Goal: Task Accomplishment & Management: Manage account settings

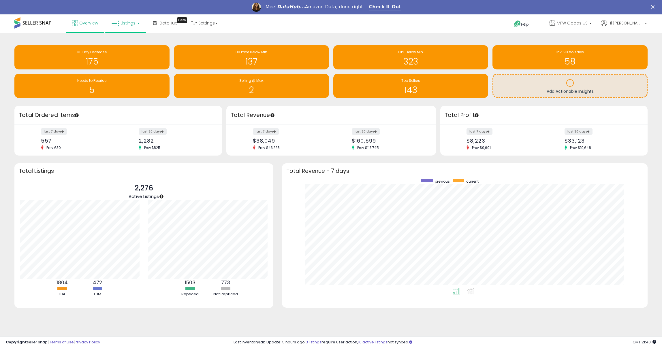
click at [124, 21] on span "Listings" at bounding box center [128, 23] width 15 height 6
click at [132, 47] on link at bounding box center [130, 44] width 40 height 12
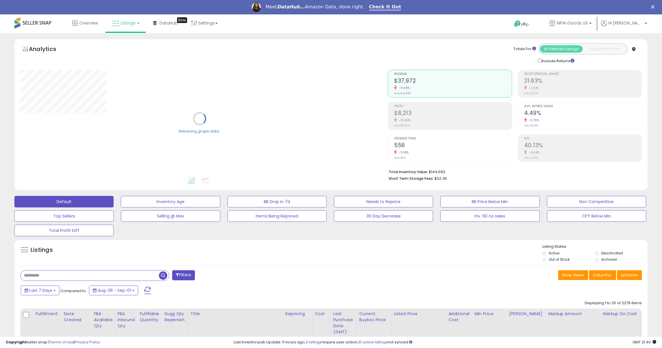
click at [64, 274] on input "text" at bounding box center [89, 276] width 138 height 10
paste input "**********"
type input "**********"
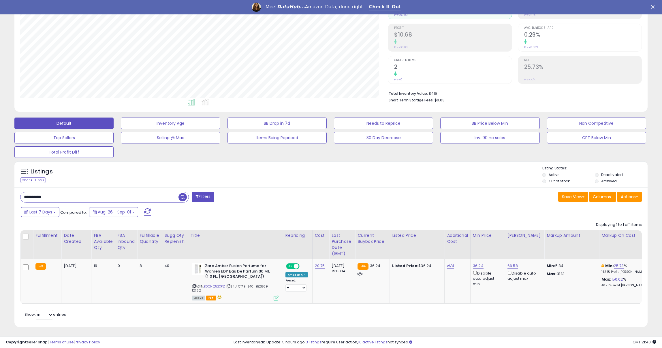
scroll to position [118, 368]
drag, startPoint x: 169, startPoint y: 267, endPoint x: 156, endPoint y: 267, distance: 12.4
click at [161, 267] on tr "FBA [DATE] 19 0 8" at bounding box center [524, 281] width 1008 height 45
drag, startPoint x: 97, startPoint y: 266, endPoint x: 87, endPoint y: 266, distance: 10.4
click at [87, 266] on tr "FBA [DATE] 19 0 8" at bounding box center [524, 281] width 1008 height 45
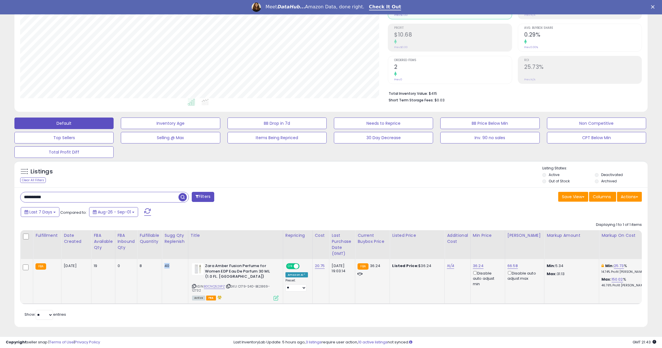
click at [92, 268] on td "19" at bounding box center [103, 281] width 24 height 45
drag, startPoint x: 100, startPoint y: 268, endPoint x: 83, endPoint y: 267, distance: 16.8
click at [83, 267] on tr "FBA [DATE] 19 0 8" at bounding box center [524, 281] width 1008 height 45
click at [217, 284] on link "B0CNQ52XPZ" at bounding box center [214, 286] width 21 height 5
click at [109, 283] on td "19" at bounding box center [103, 281] width 24 height 45
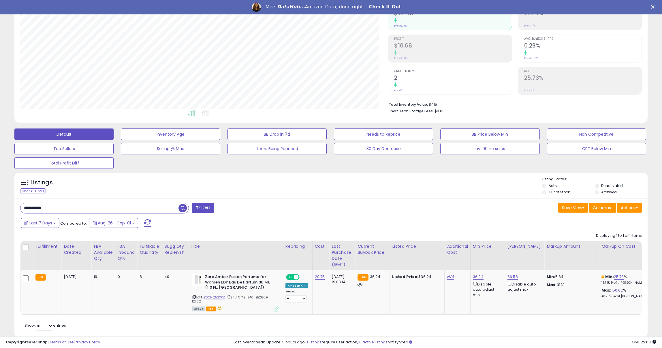
scroll to position [67, 0]
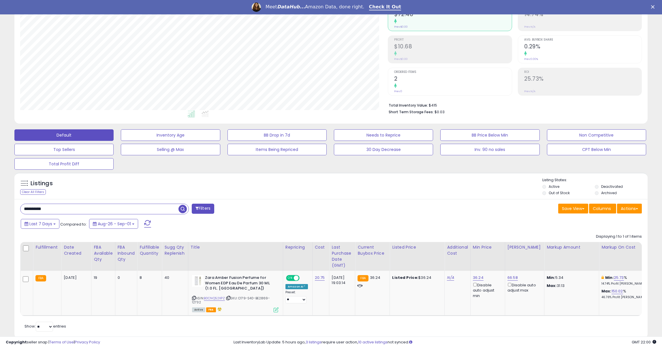
drag, startPoint x: 59, startPoint y: 207, endPoint x: -5, endPoint y: 204, distance: 64.4
click at [0, 204] on html "Unable to login Retrieving listings data.. has not yet accepted the Terms of Us…" at bounding box center [331, 107] width 662 height 348
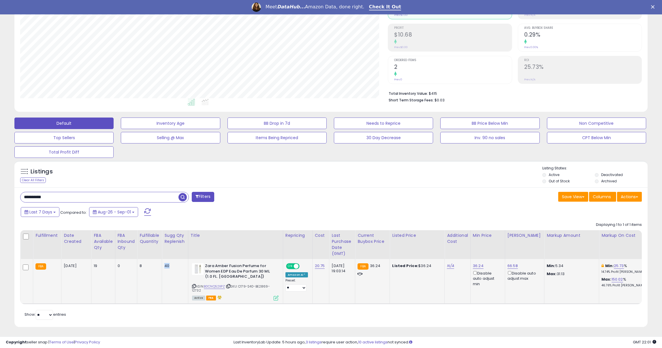
drag, startPoint x: 171, startPoint y: 266, endPoint x: 157, endPoint y: 266, distance: 14.7
click at [157, 266] on tr "FBA [DATE] 19 0 8" at bounding box center [524, 281] width 1008 height 45
drag, startPoint x: 57, startPoint y: 199, endPoint x: -6, endPoint y: 190, distance: 63.5
click at [0, 190] on html "Unable to login Retrieving listings data.. has not yet accepted the Terms of Us…" at bounding box center [331, 96] width 662 height 348
click at [180, 199] on span "button" at bounding box center [183, 197] width 8 height 8
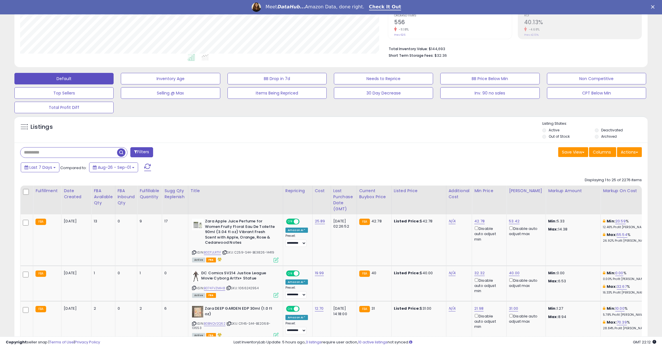
scroll to position [74, 0]
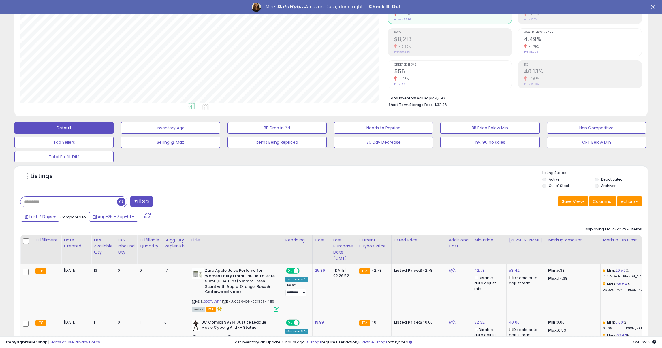
click at [48, 200] on input "text" at bounding box center [68, 202] width 97 height 10
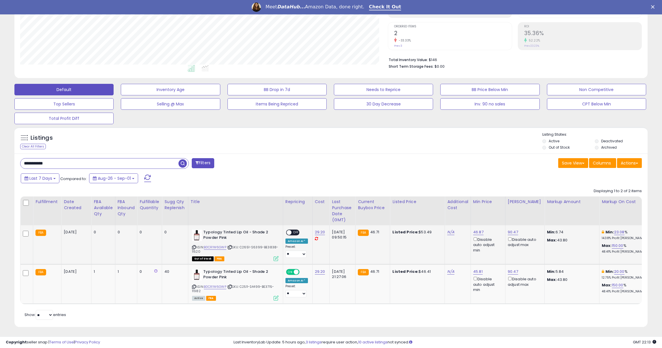
scroll to position [118, 368]
drag, startPoint x: 61, startPoint y: 164, endPoint x: 13, endPoint y: 164, distance: 48.5
click at [13, 164] on div "Listings Clear All Filters" at bounding box center [331, 229] width 642 height 211
paste input "text"
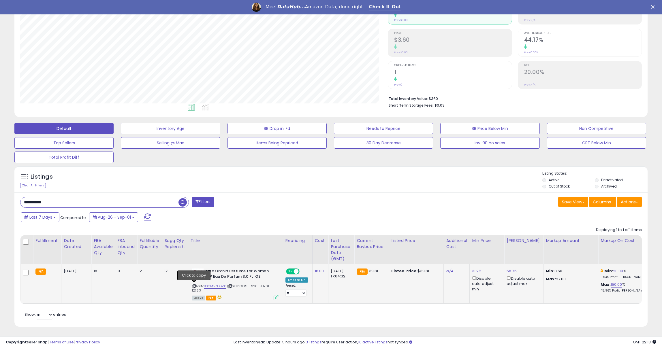
click at [194, 286] on icon at bounding box center [194, 286] width 4 height 3
click at [221, 288] on link "B0CMV7HGV8" at bounding box center [215, 286] width 22 height 5
drag, startPoint x: 63, startPoint y: 202, endPoint x: 13, endPoint y: 198, distance: 50.0
click at [13, 199] on div "Listings Clear All Filters" at bounding box center [331, 248] width 642 height 171
type input "**********"
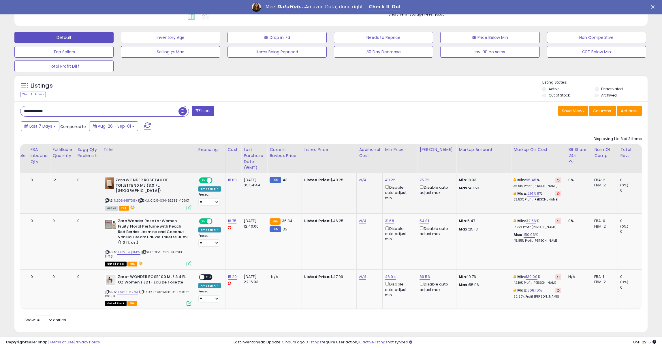
scroll to position [0, 73]
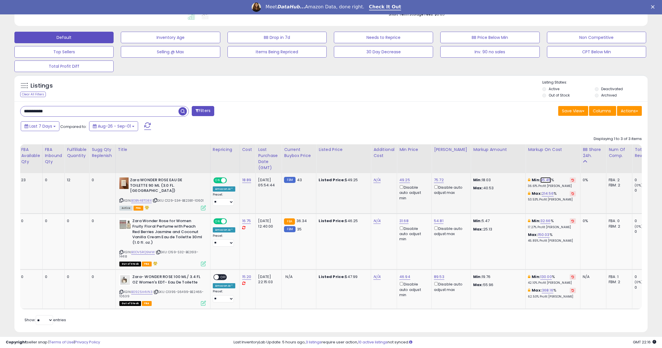
click at [541, 179] on link "95.45" at bounding box center [546, 180] width 11 height 6
drag, startPoint x: 518, startPoint y: 162, endPoint x: 492, endPoint y: 158, distance: 25.9
click at [493, 158] on table "Fulfillment Date Created FBA Available Qty Title 0" at bounding box center [451, 227] width 1006 height 165
type input "**"
click at [562, 160] on icon "submit" at bounding box center [560, 159] width 3 height 3
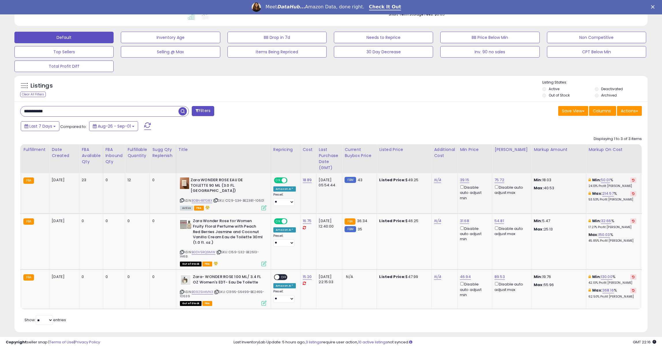
scroll to position [0, 0]
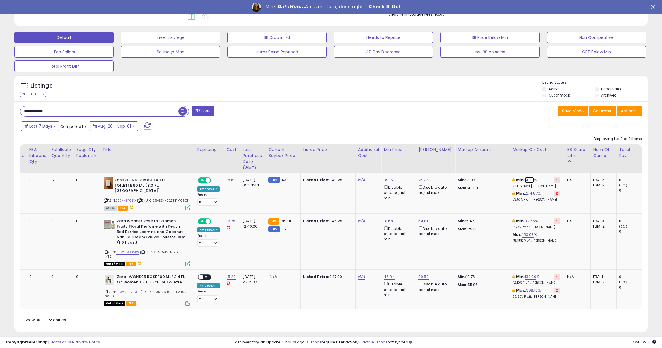
click at [525, 181] on link "50.01" at bounding box center [529, 180] width 9 height 6
drag, startPoint x: 511, startPoint y: 162, endPoint x: 479, endPoint y: 159, distance: 31.3
click at [479, 159] on table "Fulfillment Date Created FBA Available Qty Title 0" at bounding box center [435, 227] width 1006 height 165
click at [124, 198] on link "B0BN48TG8X" at bounding box center [126, 200] width 20 height 5
drag, startPoint x: 504, startPoint y: 162, endPoint x: 481, endPoint y: 158, distance: 22.8
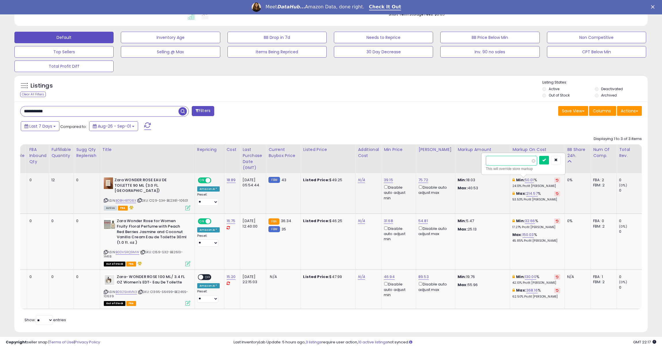
click at [482, 158] on div "***** This will override store markup" at bounding box center [523, 163] width 83 height 21
type input "**"
click at [549, 159] on button "submit" at bounding box center [544, 160] width 10 height 9
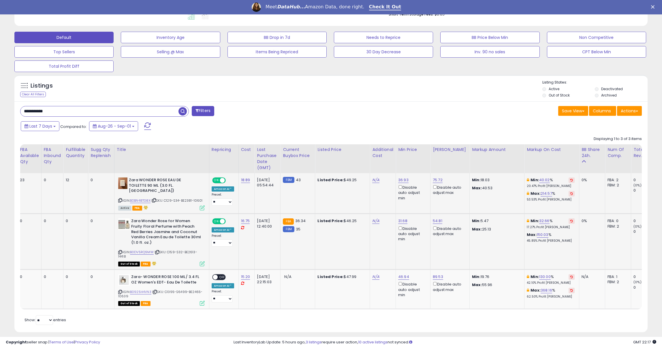
scroll to position [0, 58]
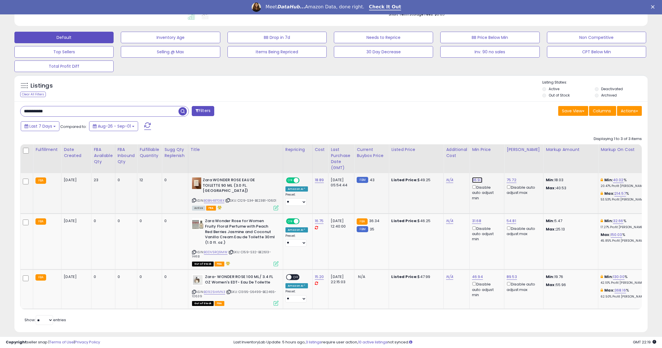
click at [474, 179] on link "36.93" at bounding box center [477, 180] width 10 height 6
drag, startPoint x: 463, startPoint y: 160, endPoint x: 443, endPoint y: 160, distance: 19.6
click at [443, 160] on input "*****" at bounding box center [463, 161] width 51 height 10
type input "**"
click at [498, 159] on icon "submit" at bounding box center [495, 159] width 3 height 3
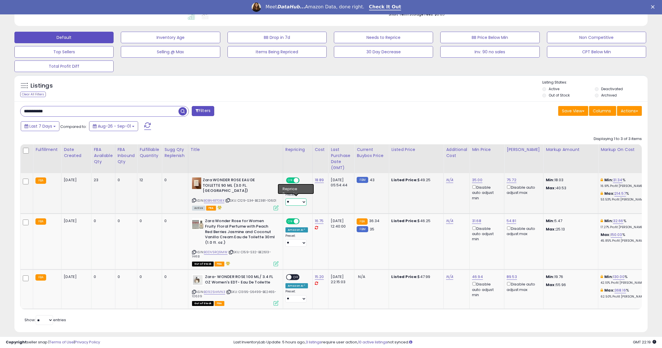
click at [294, 200] on select "**********" at bounding box center [296, 202] width 21 height 7
select select "**********"
click at [286, 199] on select "**********" at bounding box center [296, 202] width 21 height 7
drag, startPoint x: 65, startPoint y: 115, endPoint x: 27, endPoint y: 103, distance: 39.7
click at [27, 103] on div "**********" at bounding box center [330, 217] width 633 height 231
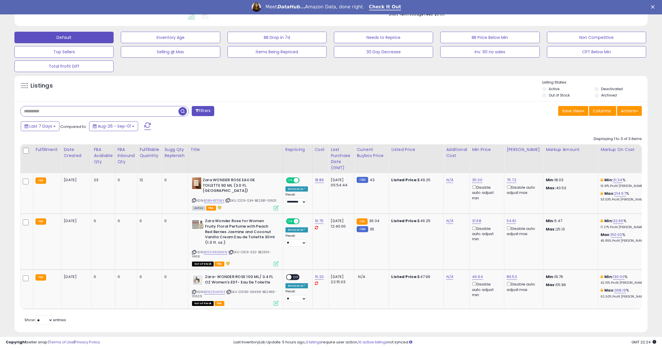
click at [51, 115] on input "text" at bounding box center [99, 111] width 158 height 10
click at [196, 129] on div "Last 7 Days Compared to: Aug-26 - Sep-01" at bounding box center [252, 127] width 466 height 13
click at [60, 111] on input "text" at bounding box center [99, 111] width 158 height 10
type input "****"
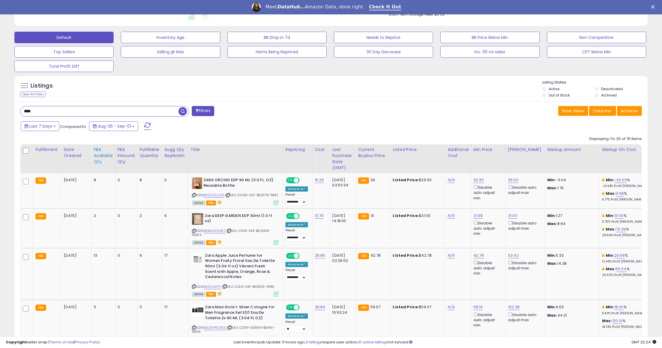
scroll to position [118, 368]
click at [98, 151] on div "FBA Available Qty" at bounding box center [103, 156] width 19 height 18
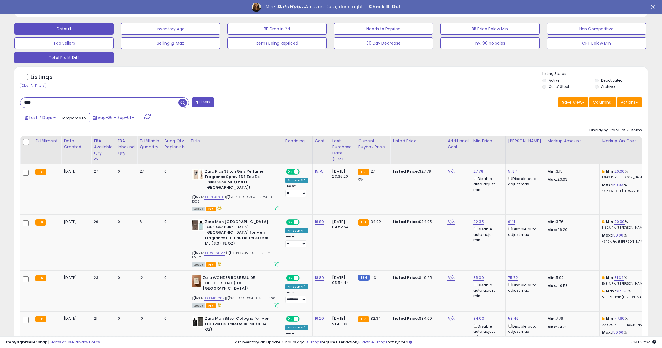
scroll to position [174, 0]
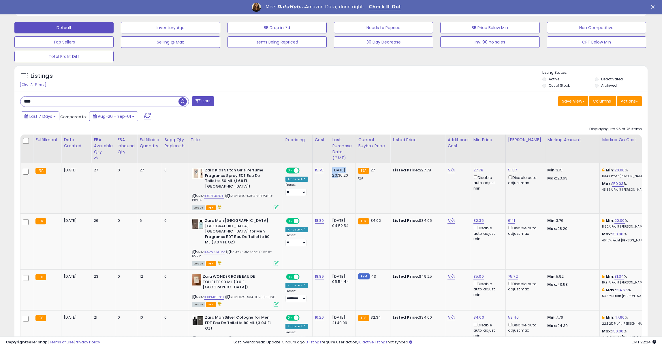
drag, startPoint x: 343, startPoint y: 177, endPoint x: 331, endPoint y: 170, distance: 14.2
click at [332, 170] on div "[DATE] 23:36:20" at bounding box center [341, 173] width 19 height 10
click at [193, 195] on icon at bounding box center [194, 196] width 4 height 3
click at [476, 169] on link "27.78" at bounding box center [479, 171] width 10 height 6
drag, startPoint x: 447, startPoint y: 151, endPoint x: 485, endPoint y: 163, distance: 40.0
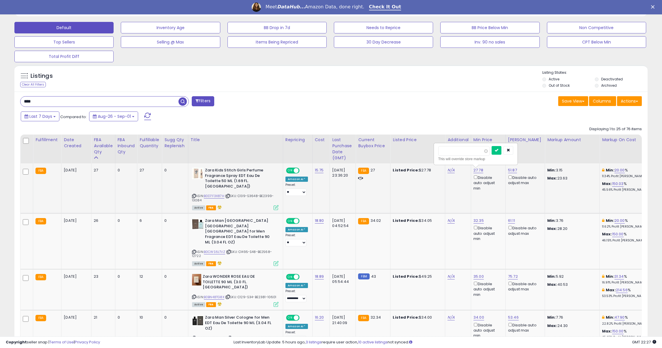
click at [485, 163] on div "***** This will override store markup" at bounding box center [475, 154] width 83 height 21
type input "*****"
click at [502, 147] on button "submit" at bounding box center [497, 150] width 10 height 9
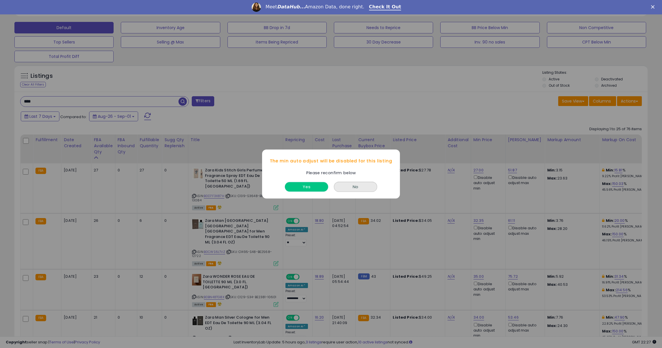
click at [307, 185] on button "Yes" at bounding box center [306, 187] width 43 height 10
click at [320, 186] on button "Yes" at bounding box center [306, 187] width 43 height 10
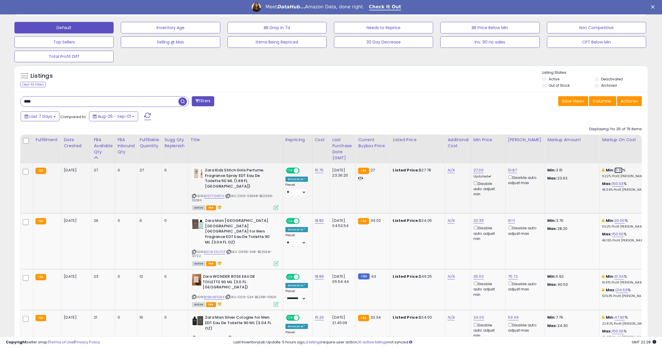
click at [615, 170] on link "15.81" at bounding box center [619, 171] width 8 height 6
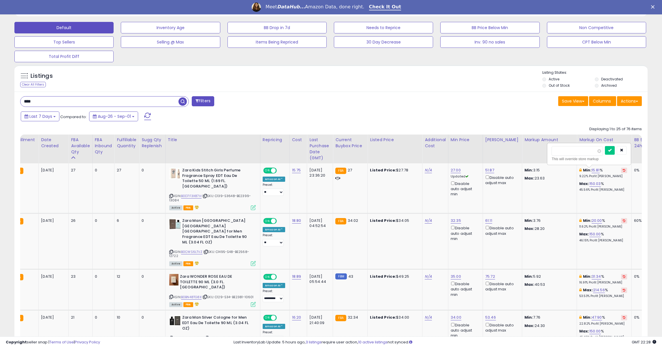
drag, startPoint x: 577, startPoint y: 151, endPoint x: 538, endPoint y: 147, distance: 39.1
type input "**"
click at [615, 146] on button "submit" at bounding box center [610, 150] width 10 height 9
click at [294, 170] on link "15.75" at bounding box center [296, 171] width 9 height 6
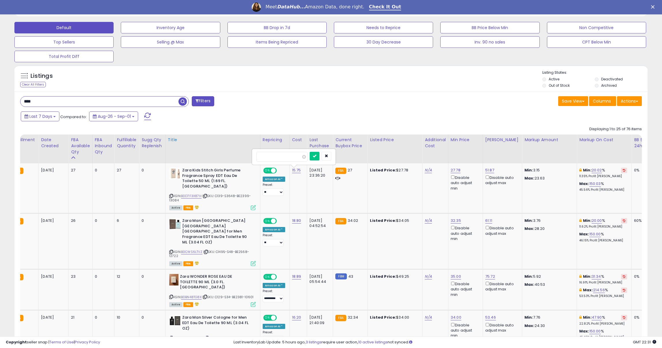
drag, startPoint x: 284, startPoint y: 159, endPoint x: 238, endPoint y: 158, distance: 45.9
type input "*****"
click at [316, 155] on icon "submit" at bounding box center [314, 155] width 3 height 3
click at [455, 168] on link "23.05" at bounding box center [456, 171] width 10 height 6
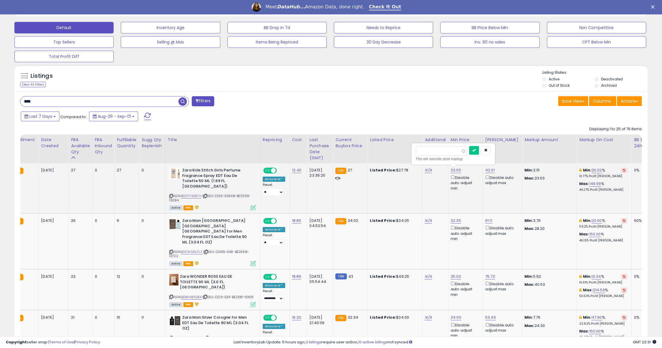
drag, startPoint x: 439, startPoint y: 151, endPoint x: 421, endPoint y: 152, distance: 17.6
click at [421, 152] on input "*****" at bounding box center [441, 151] width 51 height 10
type input "**"
click at [476, 150] on icon "submit" at bounding box center [473, 150] width 3 height 3
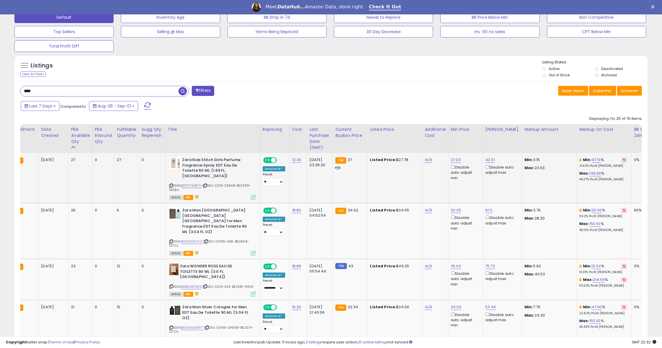
scroll to position [187, 0]
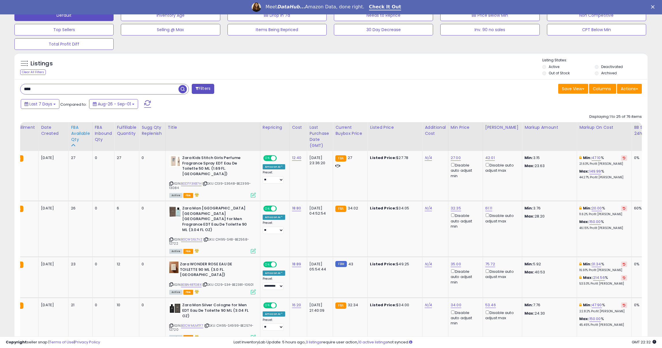
click at [72, 133] on div "FBA Available Qty" at bounding box center [80, 134] width 19 height 18
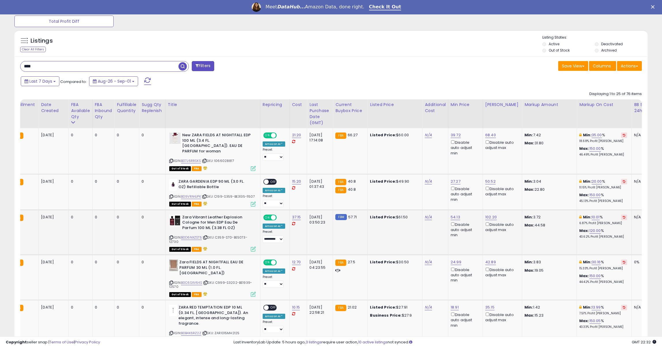
scroll to position [210, 0]
click at [74, 105] on div "FBA Available Qty" at bounding box center [80, 110] width 19 height 18
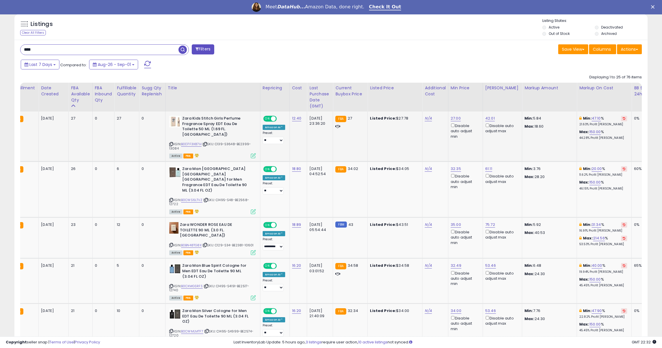
scroll to position [220, 0]
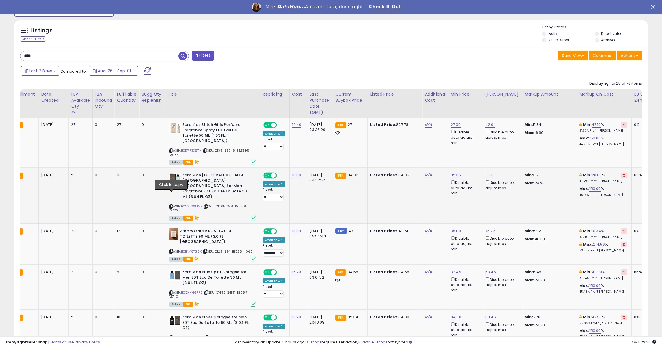
click at [170, 205] on icon at bounding box center [171, 206] width 4 height 3
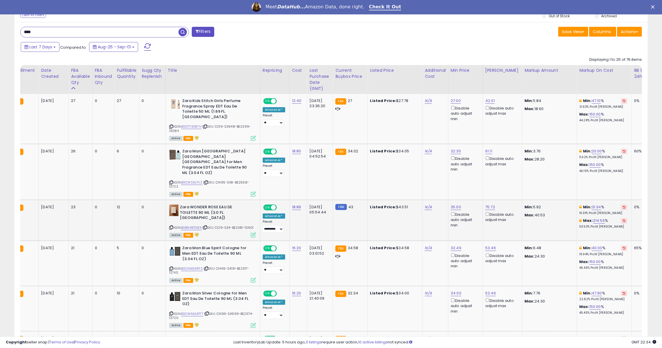
scroll to position [245, 0]
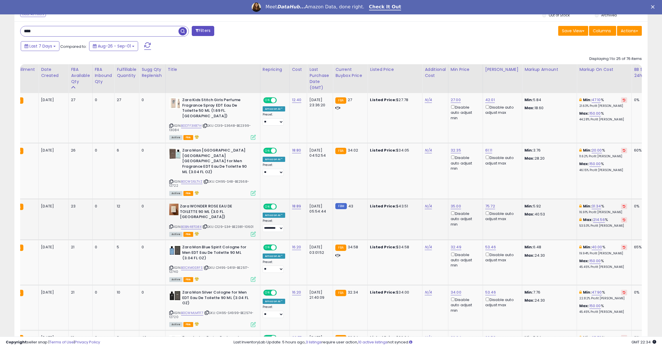
click at [171, 225] on icon at bounding box center [171, 226] width 4 height 3
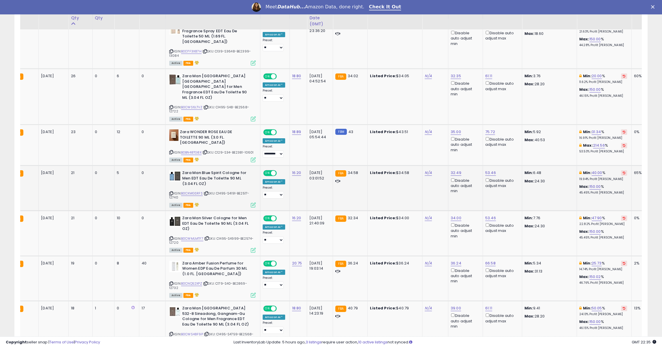
scroll to position [0, 0]
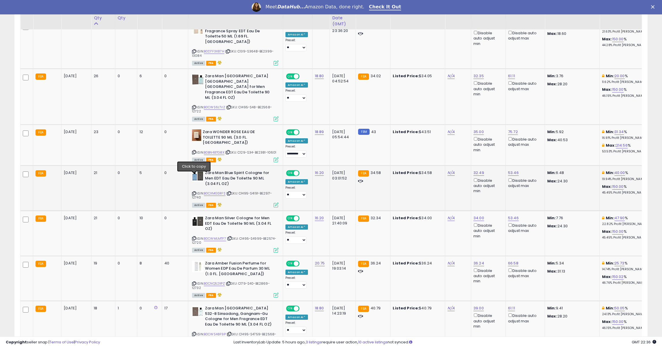
click at [194, 192] on icon at bounding box center [194, 193] width 4 height 3
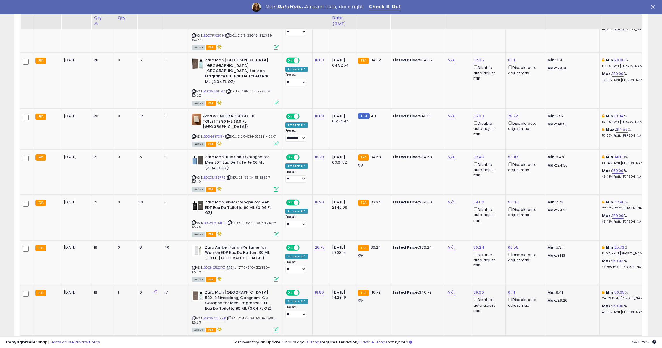
scroll to position [325, 0]
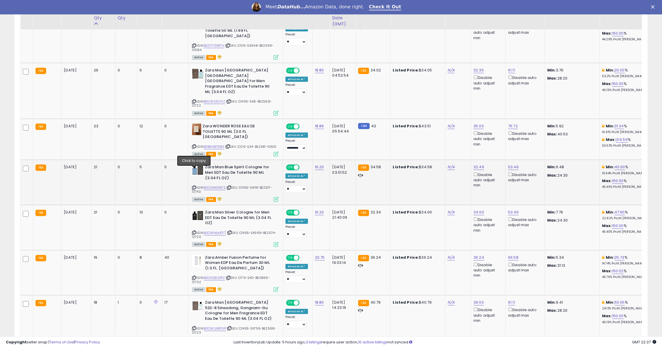
click at [193, 186] on icon at bounding box center [194, 187] width 4 height 3
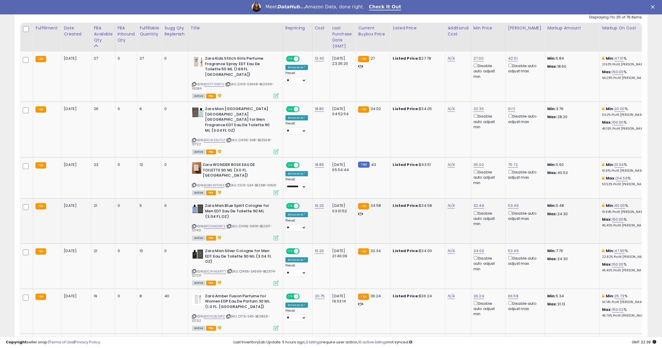
scroll to position [284, 0]
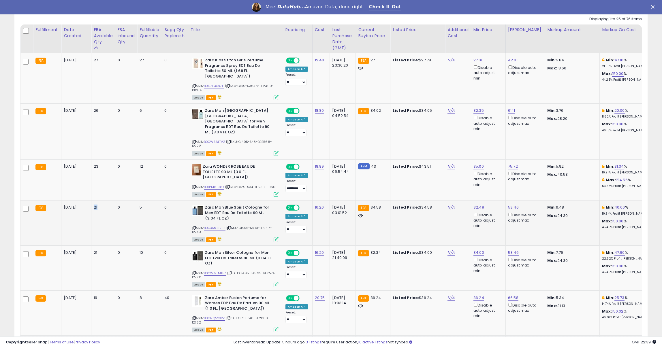
drag, startPoint x: 100, startPoint y: 193, endPoint x: 92, endPoint y: 193, distance: 8.7
click at [92, 200] on td "21" at bounding box center [103, 222] width 24 height 45
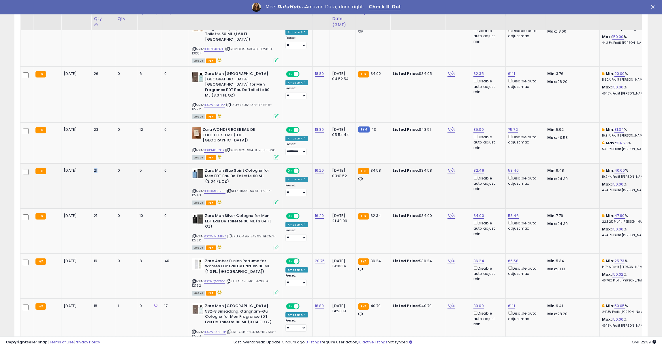
scroll to position [324, 0]
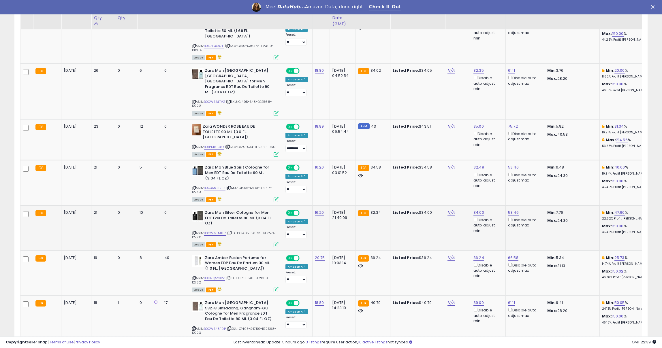
click at [195, 214] on div "ASIN: B0CWMLMTF7 | SKU: C1495-S4999-BE2574-12720 Active FBA" at bounding box center [235, 228] width 87 height 37
click at [194, 232] on icon at bounding box center [194, 233] width 4 height 3
click at [615, 210] on link "47.90" at bounding box center [620, 213] width 10 height 6
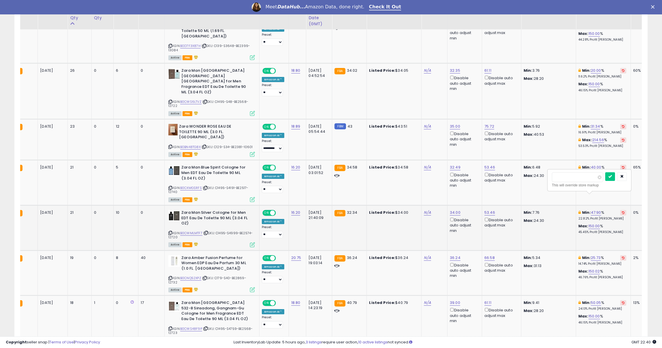
drag, startPoint x: 556, startPoint y: 176, endPoint x: 587, endPoint y: 178, distance: 30.6
click at [587, 178] on input "*****" at bounding box center [577, 177] width 51 height 10
type input "**"
click at [612, 175] on icon "submit" at bounding box center [610, 176] width 3 height 3
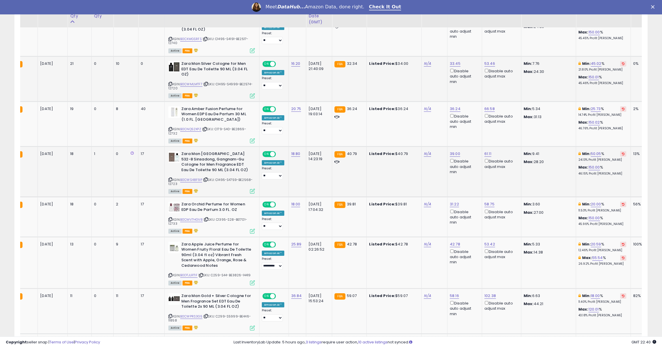
scroll to position [478, 0]
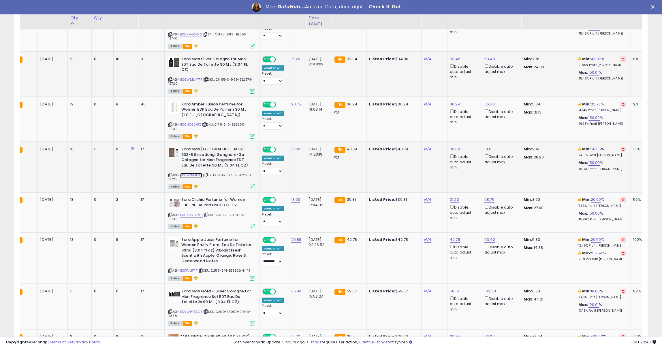
click at [188, 173] on link "B0CWS48F9P" at bounding box center [191, 175] width 22 height 5
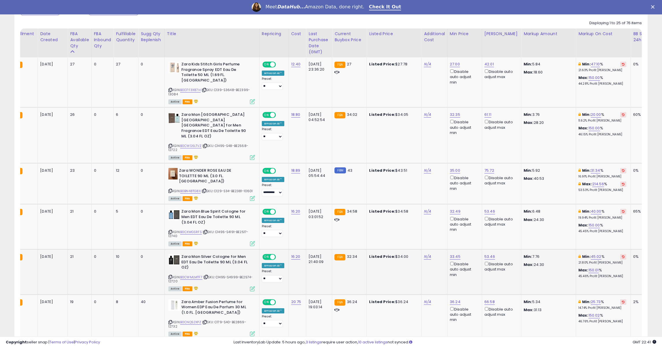
scroll to position [269, 0]
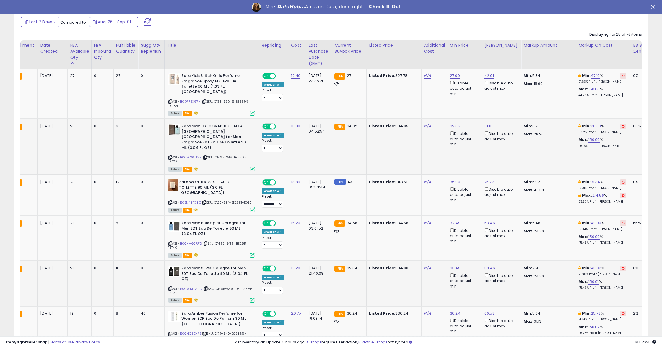
click at [170, 156] on icon at bounding box center [170, 157] width 4 height 3
click at [277, 145] on select "**********" at bounding box center [272, 148] width 21 height 7
select select "**********"
click at [262, 145] on select "**********" at bounding box center [272, 148] width 21 height 7
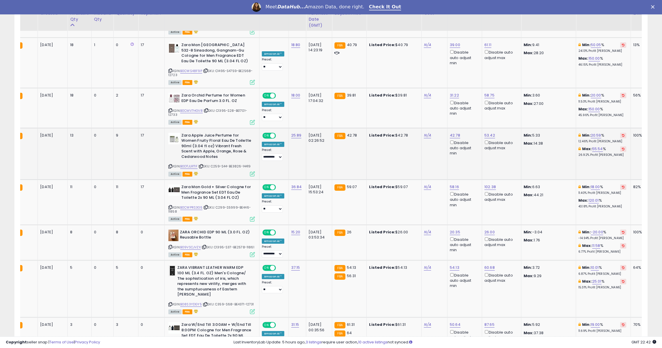
scroll to position [584, 0]
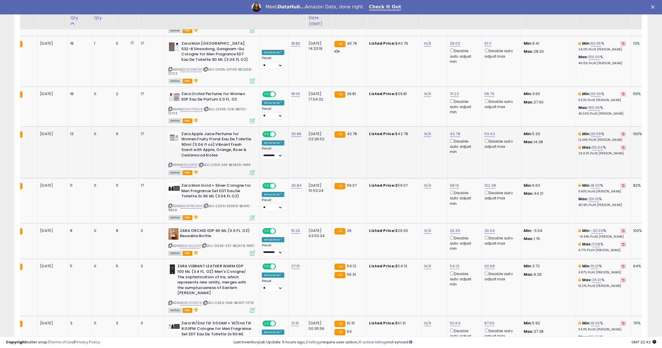
click at [170, 164] on icon at bounding box center [170, 165] width 4 height 3
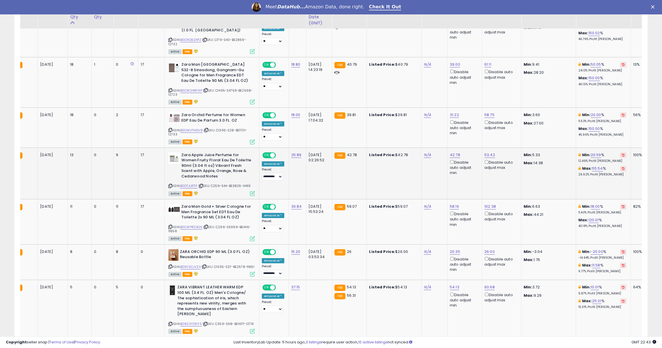
scroll to position [574, 0]
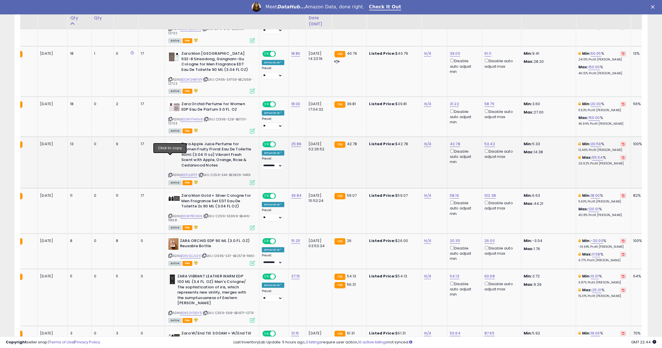
click at [169, 174] on icon at bounding box center [170, 175] width 4 height 3
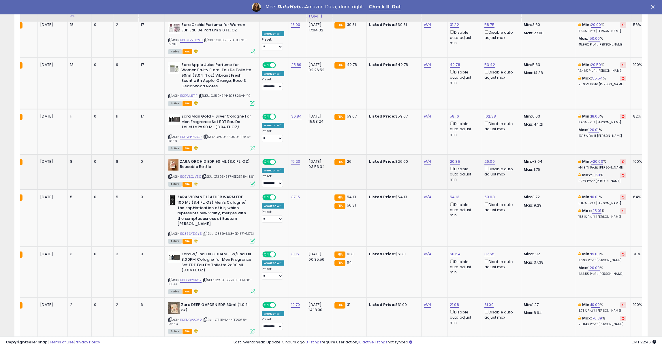
scroll to position [654, 0]
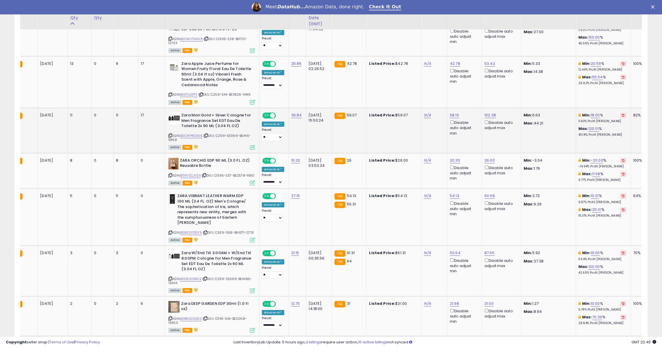
click at [170, 134] on icon at bounding box center [170, 135] width 4 height 3
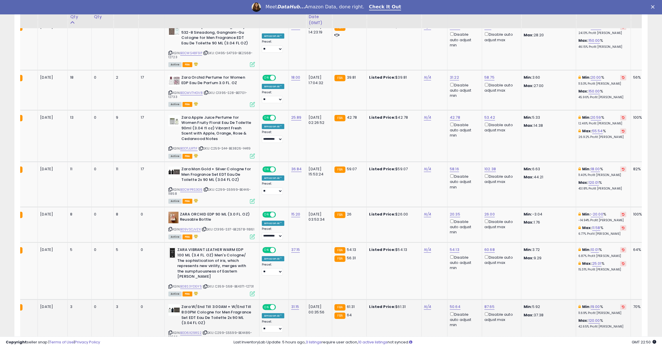
scroll to position [599, 0]
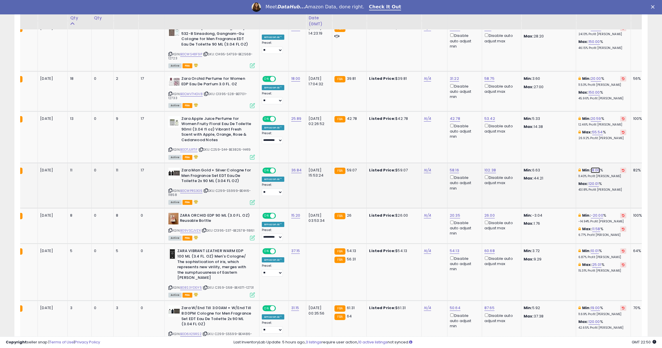
click at [591, 168] on link "18.00" at bounding box center [595, 171] width 9 height 6
drag, startPoint x: 569, startPoint y: 136, endPoint x: 544, endPoint y: 132, distance: 25.3
click at [544, 132] on tbody "FBA [DATE] 27 0 27 0 ASIN: B0D7F3X87H" at bounding box center [503, 313] width 1012 height 1151
type input "**"
click at [611, 135] on icon "submit" at bounding box center [609, 133] width 3 height 3
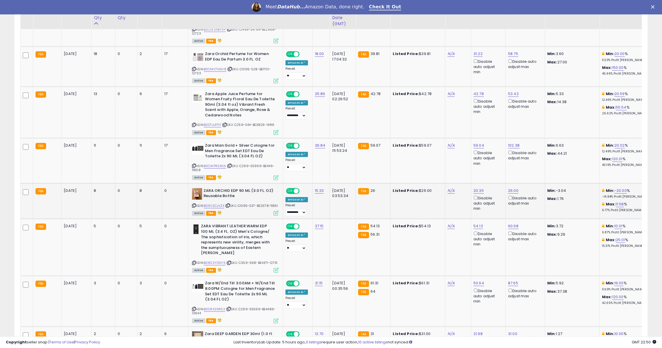
scroll to position [625, 0]
click at [194, 204] on icon at bounding box center [194, 205] width 4 height 3
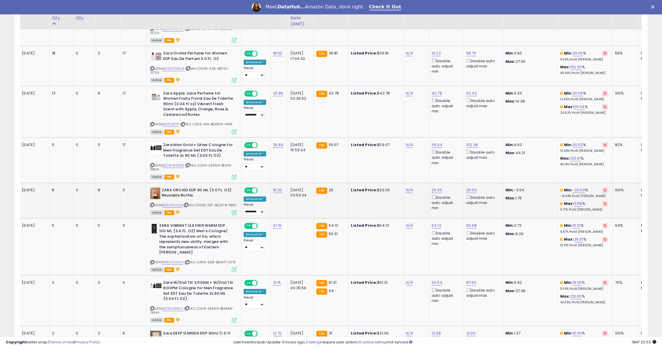
scroll to position [0, 46]
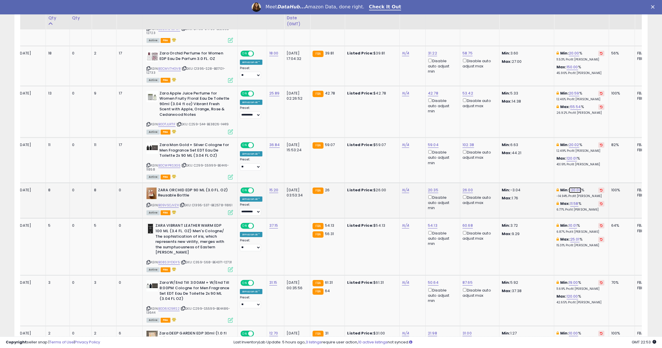
click at [569, 187] on link "-20.00" at bounding box center [575, 190] width 12 height 6
drag, startPoint x: 539, startPoint y: 154, endPoint x: 525, endPoint y: 153, distance: 13.9
click at [525, 153] on tbody "FBA [DATE] 27 0 27 0 ASIN: B0D7F3X87H" at bounding box center [481, 288] width 1012 height 1151
type input "**"
click at [591, 155] on icon "submit" at bounding box center [589, 153] width 3 height 3
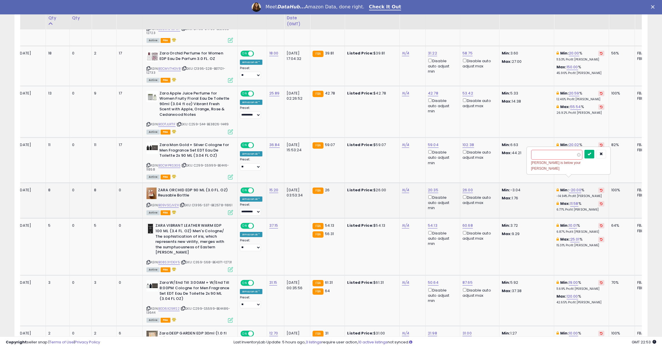
click at [591, 153] on icon "submit" at bounding box center [589, 153] width 3 height 3
click at [603, 153] on icon "button" at bounding box center [601, 153] width 3 height 3
click at [571, 201] on link "11.58" at bounding box center [575, 204] width 8 height 6
click at [602, 167] on icon "button" at bounding box center [599, 167] width 3 height 3
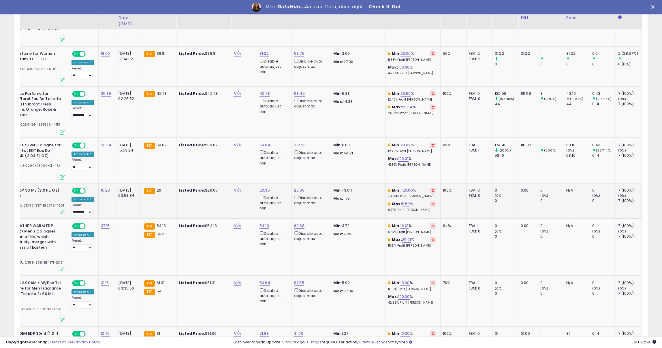
scroll to position [0, 0]
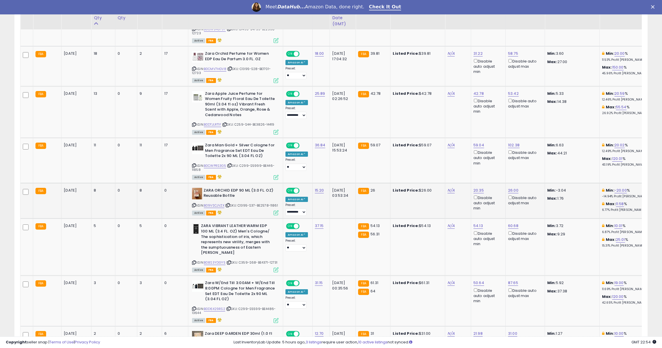
click at [277, 211] on icon at bounding box center [276, 213] width 5 height 5
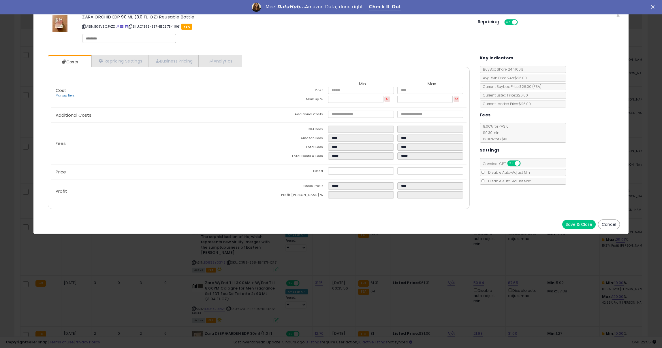
click at [608, 222] on button "Cancel" at bounding box center [609, 225] width 22 height 10
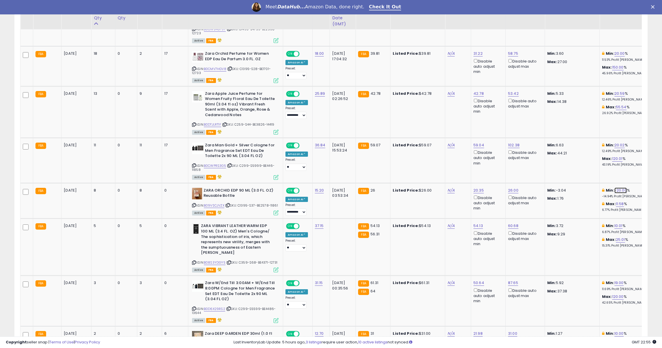
click at [615, 188] on link "-20.00" at bounding box center [621, 191] width 12 height 6
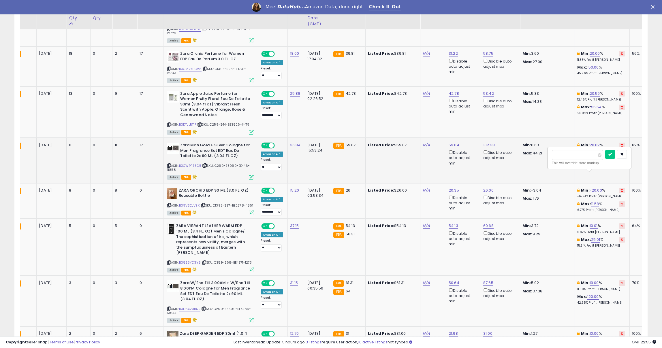
drag, startPoint x: 573, startPoint y: 154, endPoint x: 526, endPoint y: 144, distance: 47.6
click at [526, 144] on tbody "FBA [DATE] 27 0 27 0 ASIN: B0D7F3X87H" at bounding box center [502, 288] width 1012 height 1151
type input "**"
click at [612, 153] on icon "submit" at bounding box center [610, 154] width 3 height 3
click at [624, 153] on icon "button" at bounding box center [621, 154] width 3 height 3
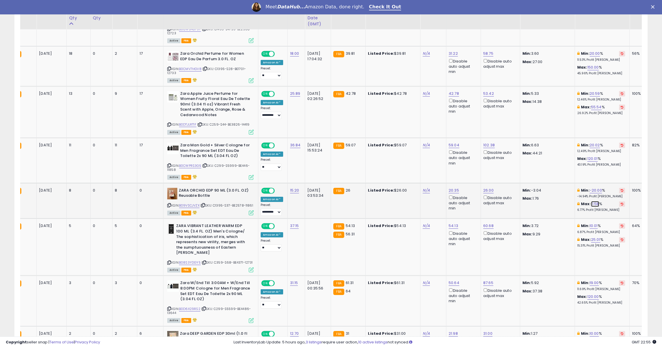
click at [591, 201] on link "11.58" at bounding box center [595, 204] width 8 height 6
drag, startPoint x: 573, startPoint y: 170, endPoint x: 541, endPoint y: 162, distance: 32.9
click at [541, 162] on tbody "FBA [DATE] 27 0 27 0 ASIN: B0D7F3X87H" at bounding box center [502, 288] width 1012 height 1151
type input "**"
click at [611, 168] on icon "submit" at bounding box center [608, 167] width 3 height 3
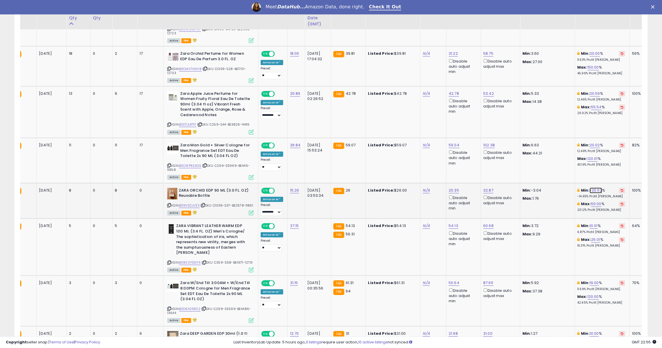
click at [592, 188] on link "-20.02" at bounding box center [596, 191] width 12 height 6
drag, startPoint x: 570, startPoint y: 155, endPoint x: 540, endPoint y: 153, distance: 30.1
click at [540, 153] on tbody "FBA [DATE] 27 0 27 0 ASIN: B0D7F3X87H" at bounding box center [502, 288] width 1012 height 1151
type input "**"
click at [612, 154] on icon "submit" at bounding box center [609, 154] width 3 height 3
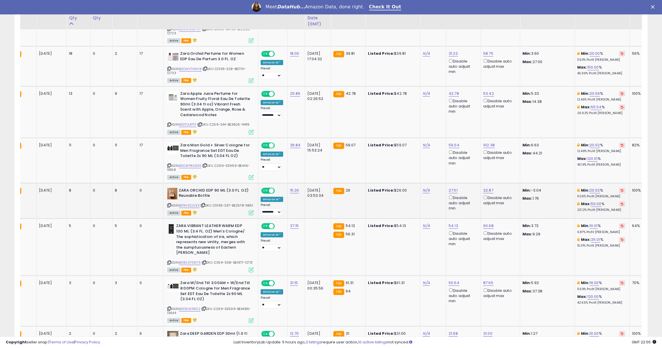
scroll to position [0, 0]
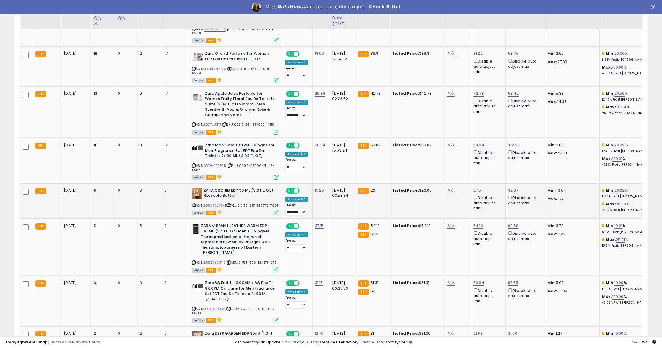
click at [218, 211] on icon at bounding box center [219, 213] width 6 height 4
click at [276, 211] on icon at bounding box center [276, 213] width 5 height 5
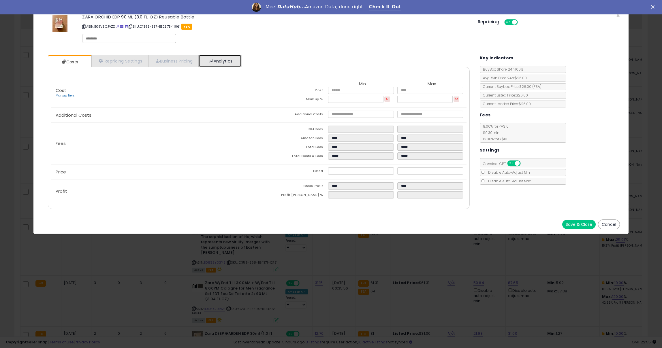
click at [222, 62] on link "Analytics" at bounding box center [220, 61] width 43 height 12
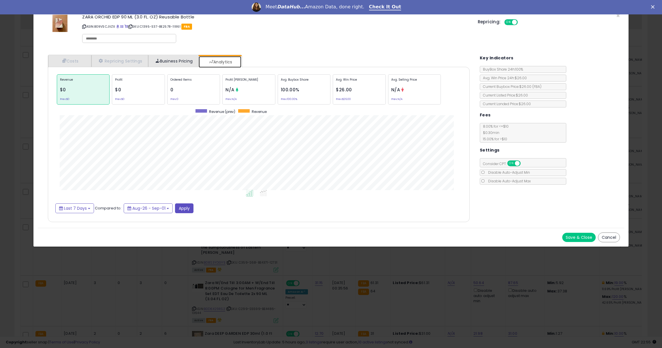
scroll to position [177, 434]
click at [172, 62] on link "Business Pricing" at bounding box center [173, 61] width 50 height 12
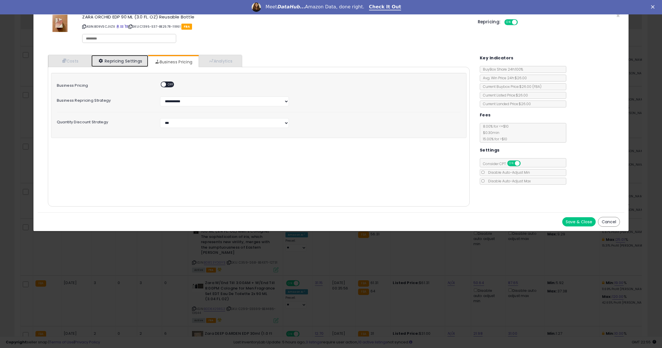
click at [124, 57] on link "Repricing Settings" at bounding box center [119, 61] width 57 height 12
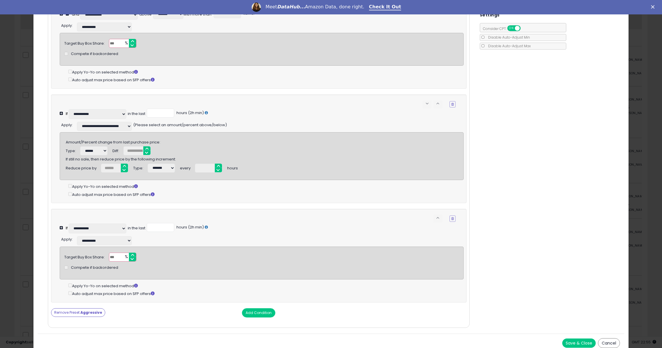
scroll to position [0, 0]
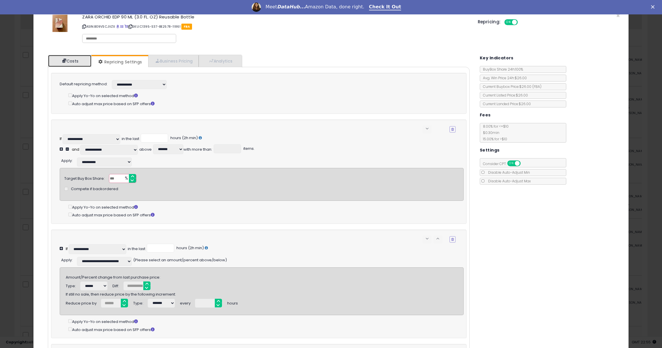
click at [70, 61] on link "Costs" at bounding box center [69, 61] width 43 height 12
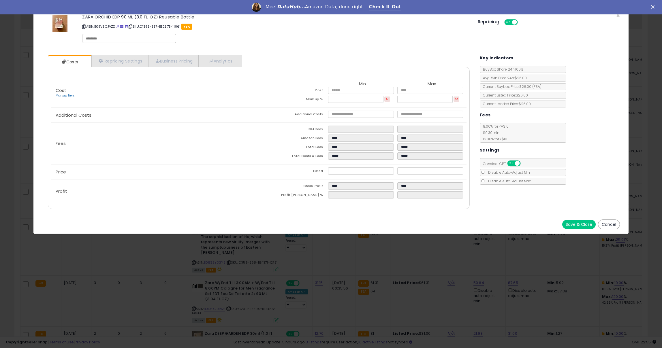
click at [107, 39] on input "text" at bounding box center [129, 38] width 87 height 5
type input "**********"
click at [158, 39] on input "text" at bounding box center [169, 38] width 87 height 5
type input "**********"
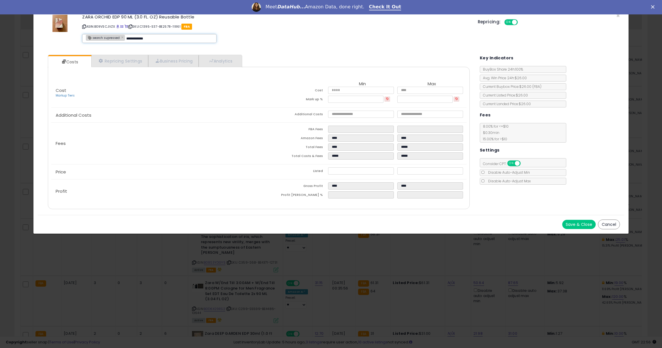
type input "**********"
click at [579, 224] on button "Save & Close" at bounding box center [578, 224] width 33 height 9
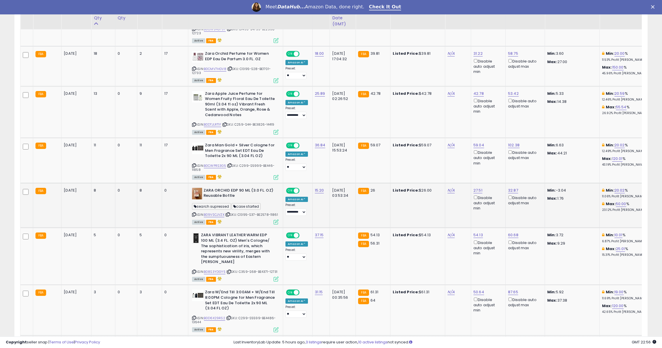
click at [277, 220] on icon at bounding box center [276, 222] width 5 height 5
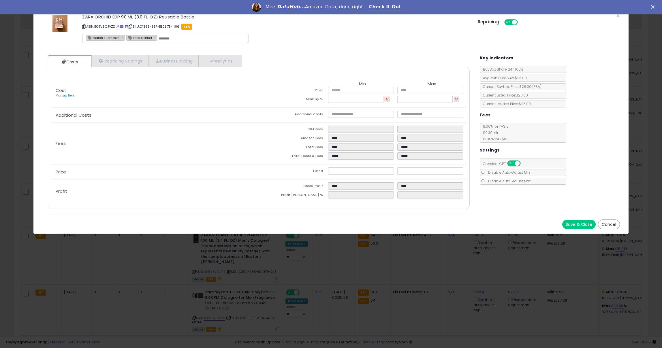
click at [588, 225] on button "Save & Close" at bounding box center [578, 224] width 33 height 9
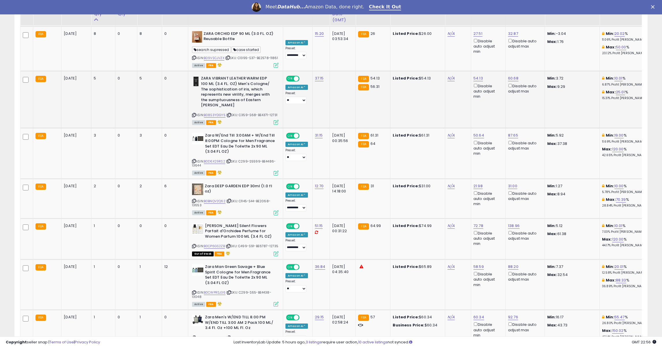
scroll to position [782, 0]
click at [193, 113] on icon at bounding box center [194, 114] width 4 height 3
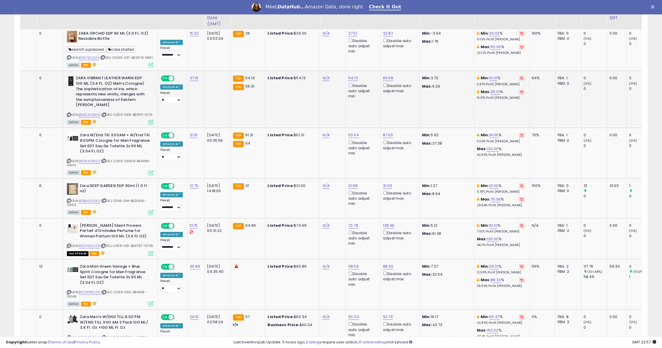
scroll to position [0, 120]
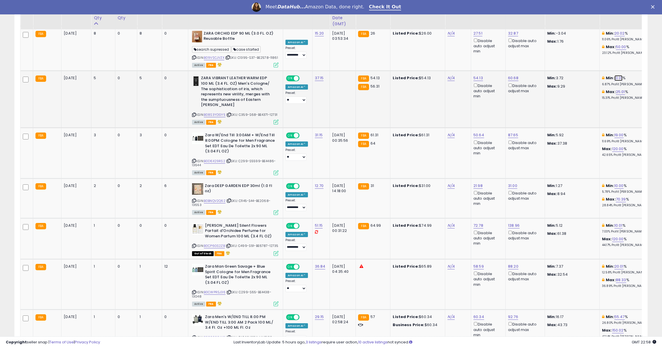
click at [615, 75] on link "10.01" at bounding box center [619, 78] width 8 height 6
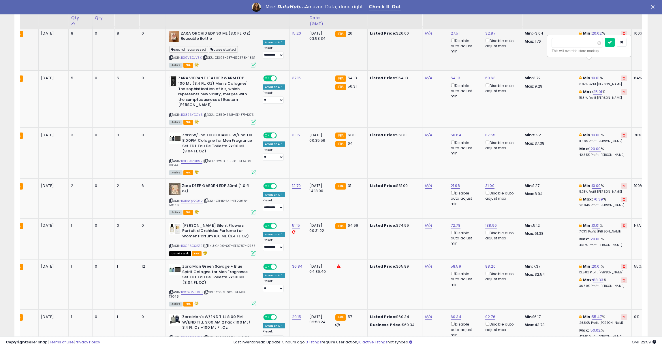
drag, startPoint x: 577, startPoint y: 45, endPoint x: 538, endPoint y: 42, distance: 38.4
click at [539, 43] on tbody "FBA [DATE] 27 0 27 0 ASIN: B0D7F3X87H" at bounding box center [504, 136] width 1012 height 1160
type input "***"
click at [612, 41] on icon "submit" at bounding box center [609, 41] width 3 height 3
click at [274, 97] on select "**********" at bounding box center [273, 100] width 21 height 7
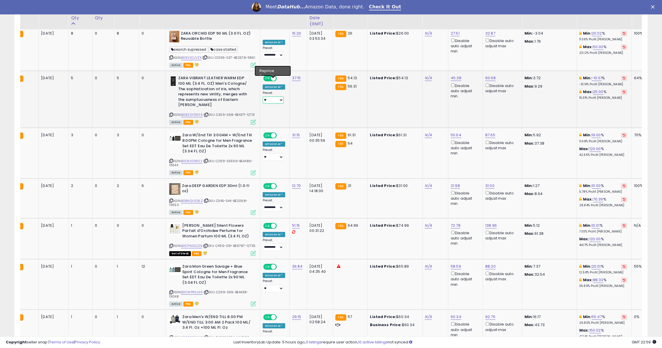
select select "**********"
click at [263, 97] on select "**********" at bounding box center [273, 100] width 21 height 7
click at [195, 112] on link "B08S3YDGY5" at bounding box center [192, 114] width 22 height 5
click at [172, 160] on icon at bounding box center [171, 161] width 4 height 3
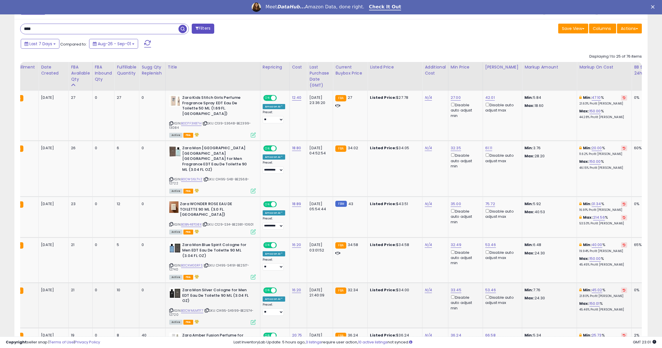
scroll to position [243, 0]
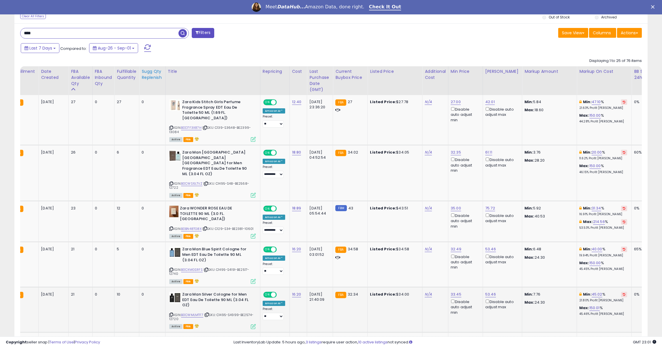
click at [154, 76] on div "Sugg Qty Replenish" at bounding box center [152, 75] width 21 height 12
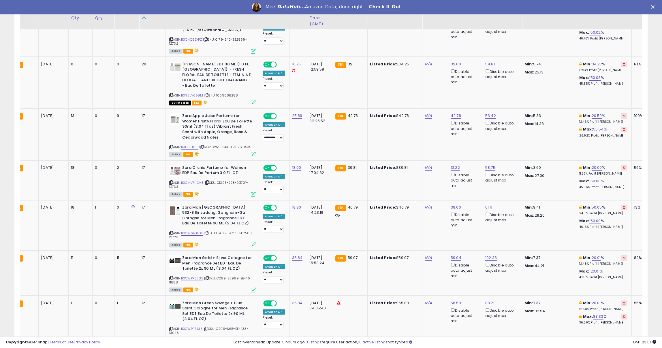
scroll to position [279, 0]
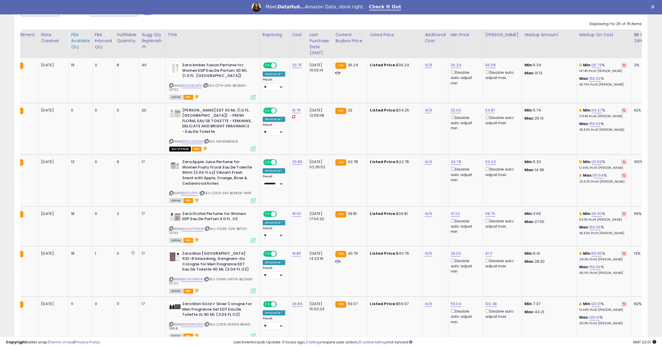
click at [80, 36] on div "FBA Available Qty" at bounding box center [80, 41] width 19 height 18
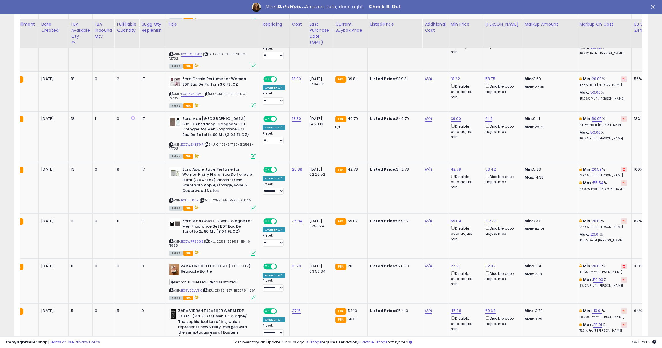
scroll to position [567, 0]
